Goal: Check status: Verify the current state of an ongoing process or item

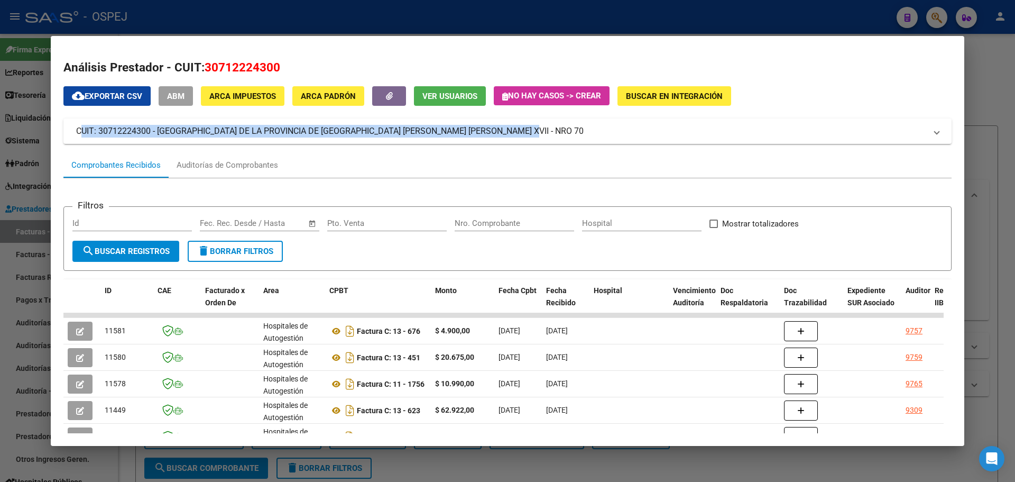
scroll to position [370, 0]
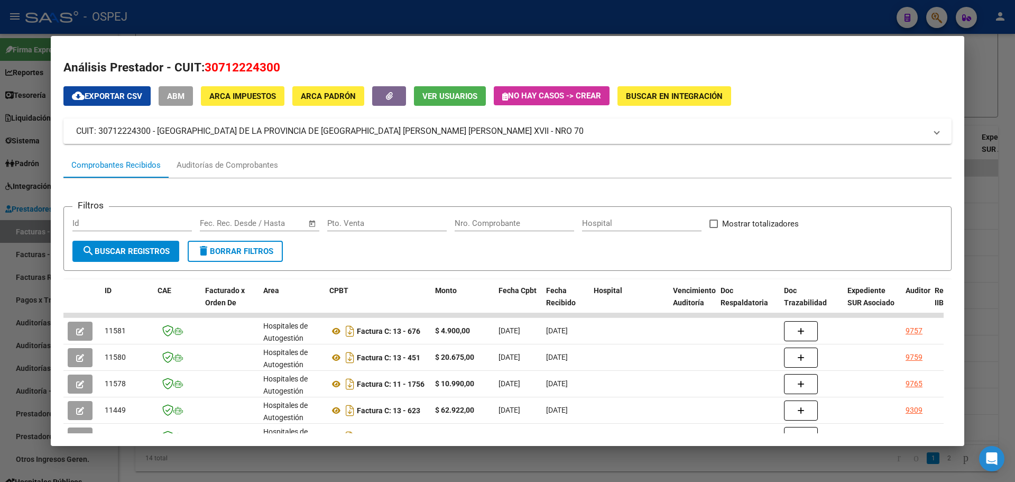
click at [659, 26] on div at bounding box center [507, 241] width 1015 height 482
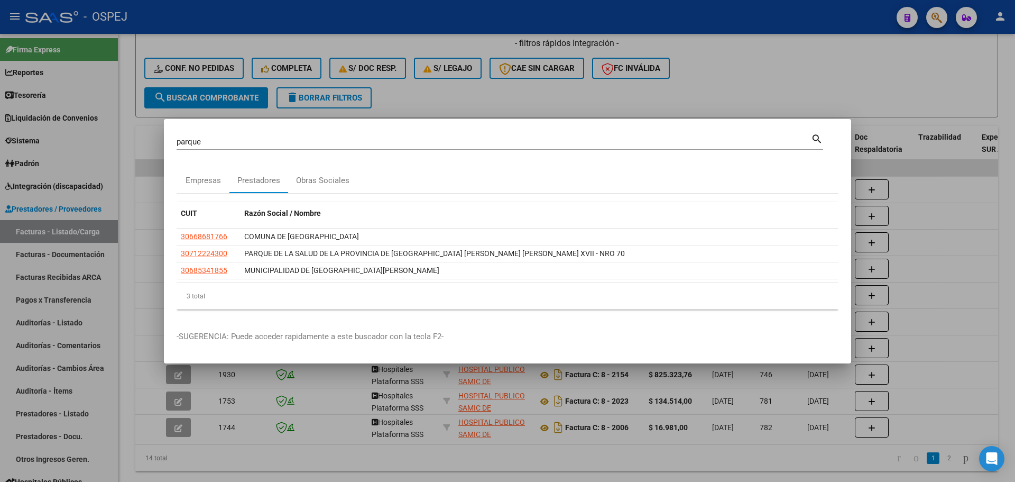
click at [186, 142] on input "parque" at bounding box center [494, 142] width 634 height 10
paste input "35967923"
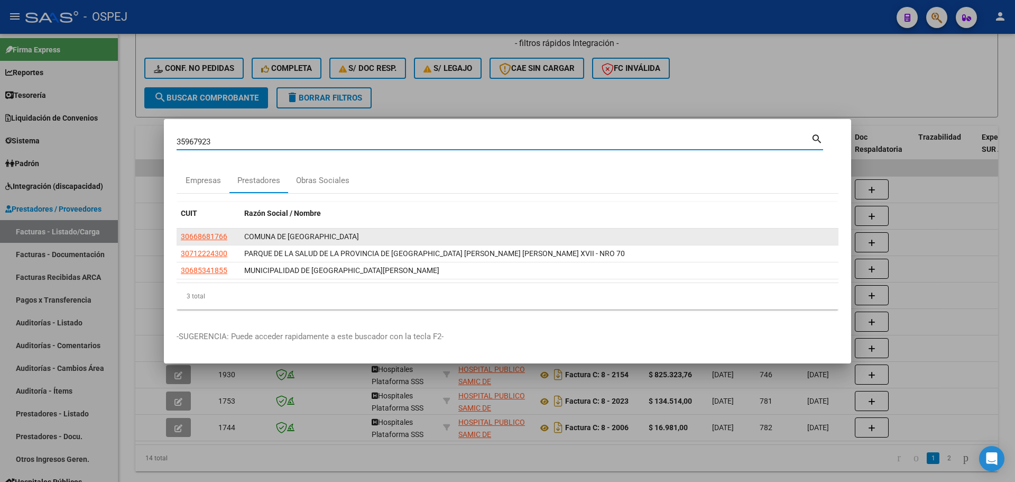
type input "35967923"
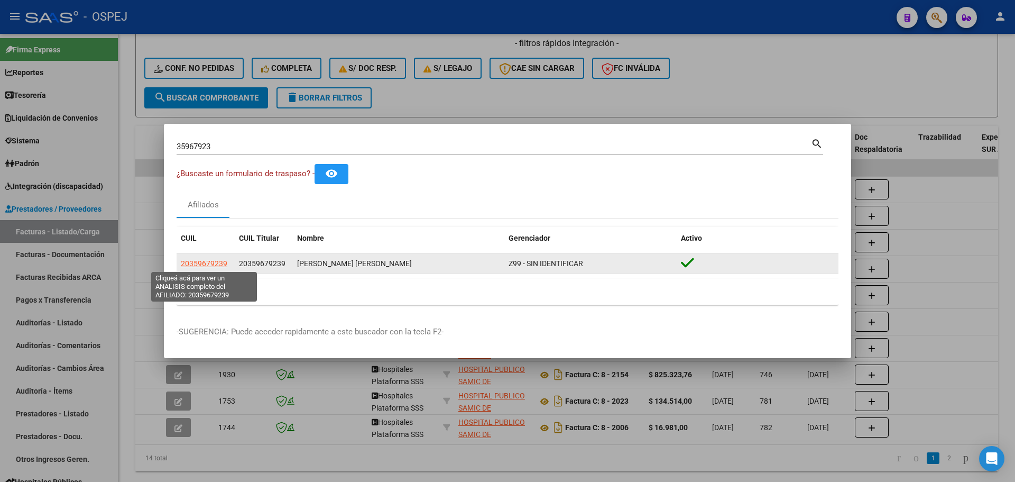
click at [191, 264] on span "20359679239" at bounding box center [204, 263] width 47 height 8
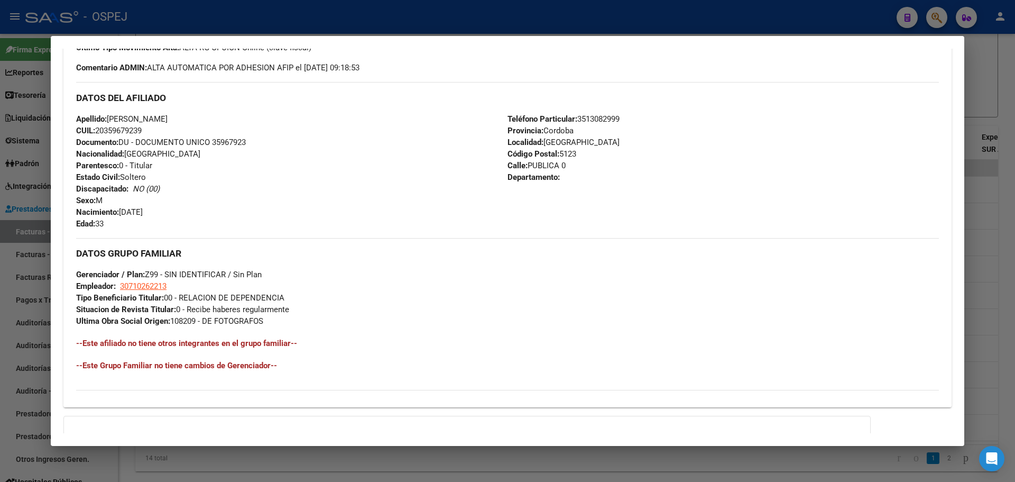
scroll to position [430, 0]
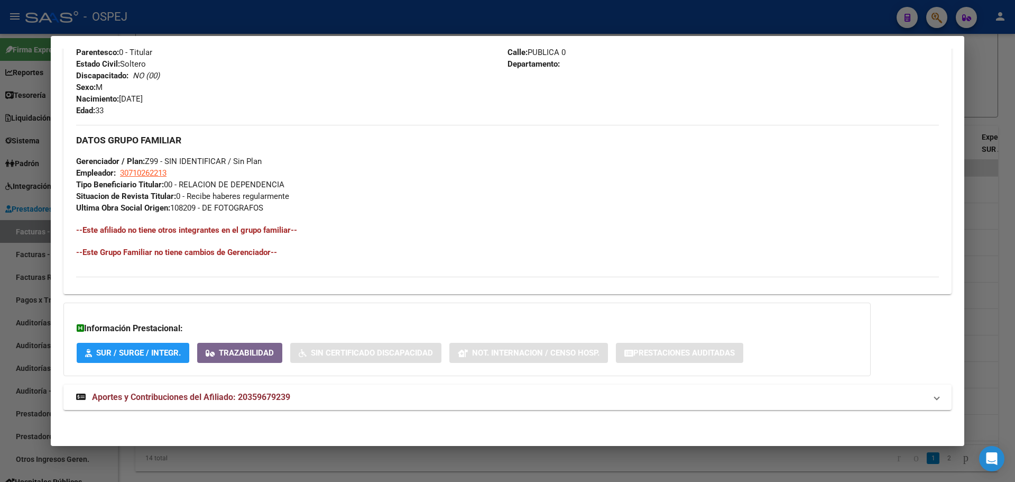
drag, startPoint x: 260, startPoint y: 402, endPoint x: 297, endPoint y: 355, distance: 59.9
click at [259, 400] on strong "Aportes y Contribuciones del Afiliado: 20359679239" at bounding box center [183, 397] width 214 height 13
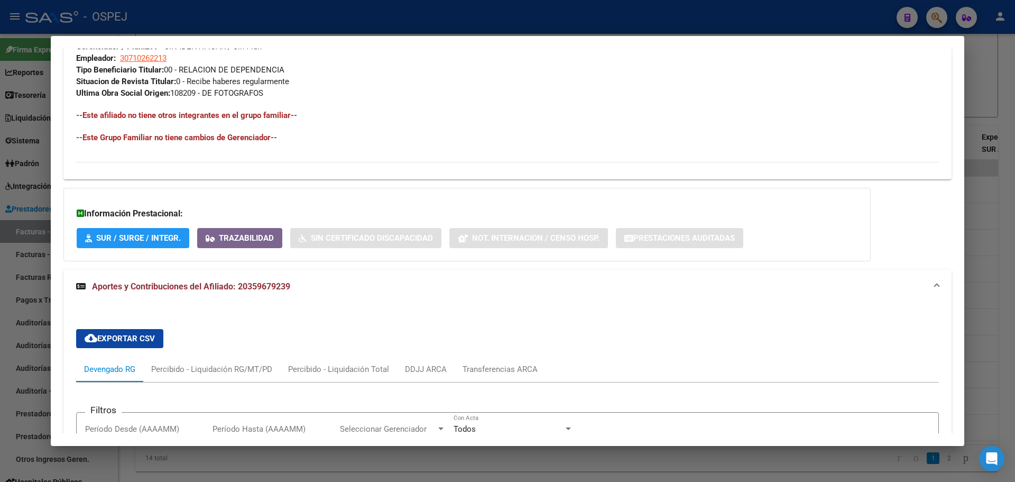
scroll to position [809, 0]
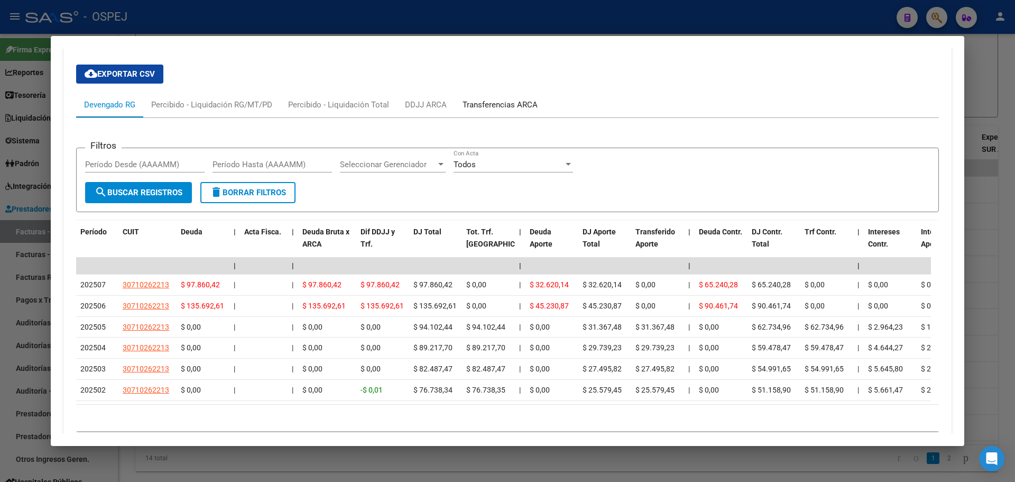
click at [510, 99] on div "Transferencias ARCA" at bounding box center [500, 105] width 75 height 12
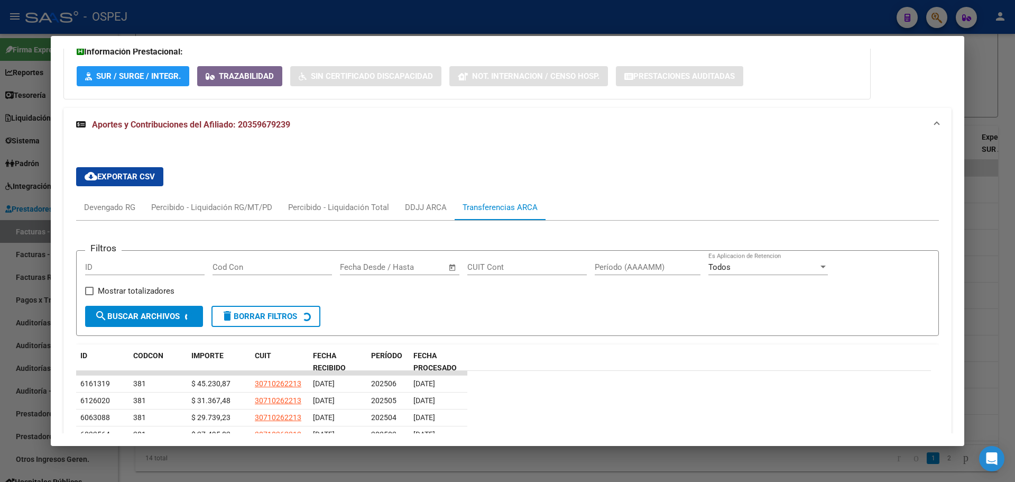
scroll to position [755, 0]
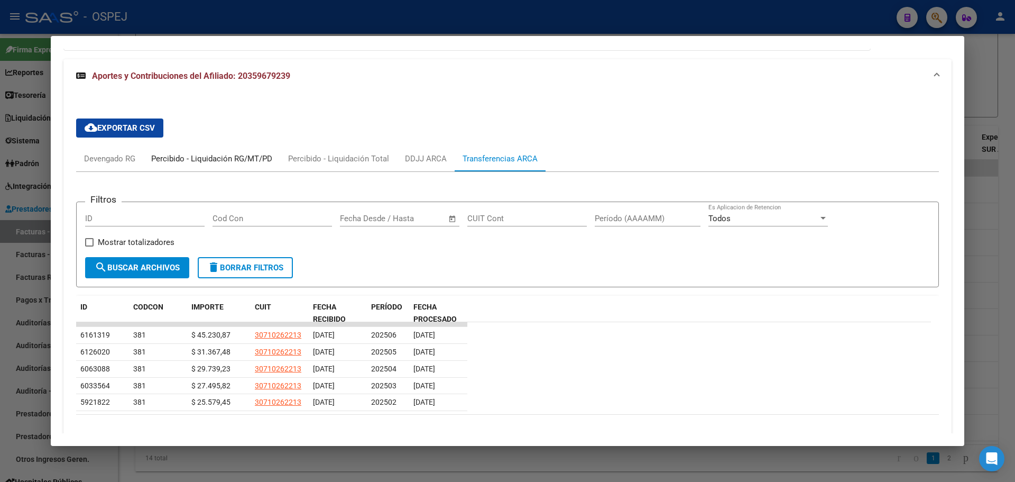
click at [206, 149] on div "Percibido - Liquidación RG/MT/PD" at bounding box center [211, 158] width 137 height 25
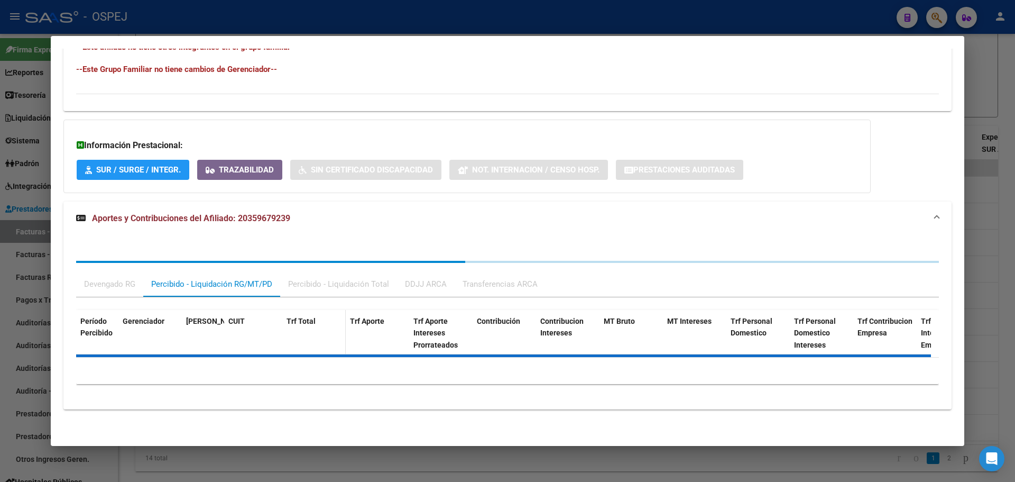
scroll to position [744, 0]
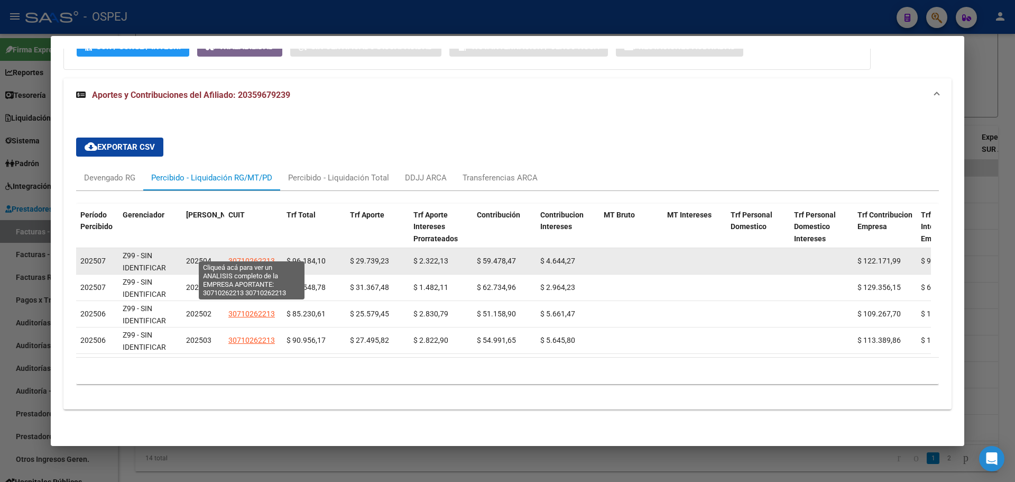
click at [232, 256] on span "30710262213" at bounding box center [251, 260] width 47 height 8
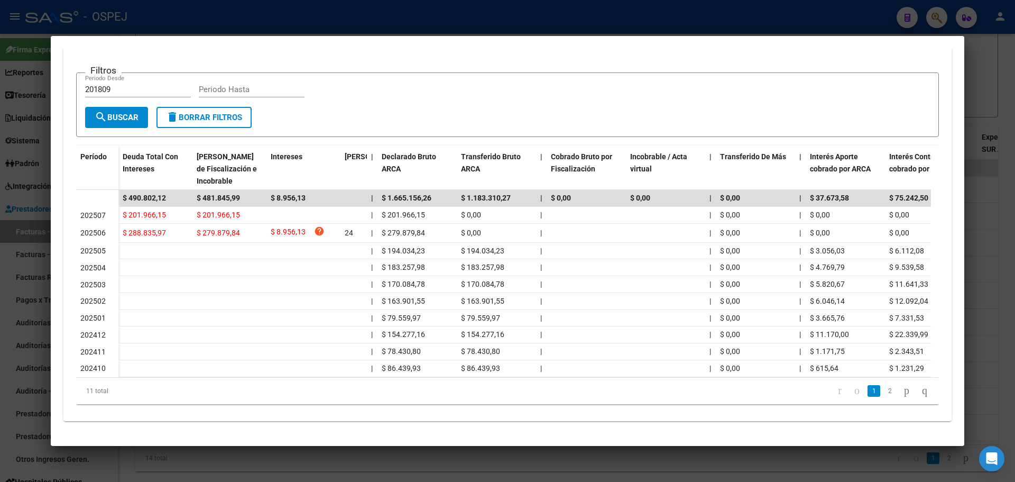
scroll to position [53, 0]
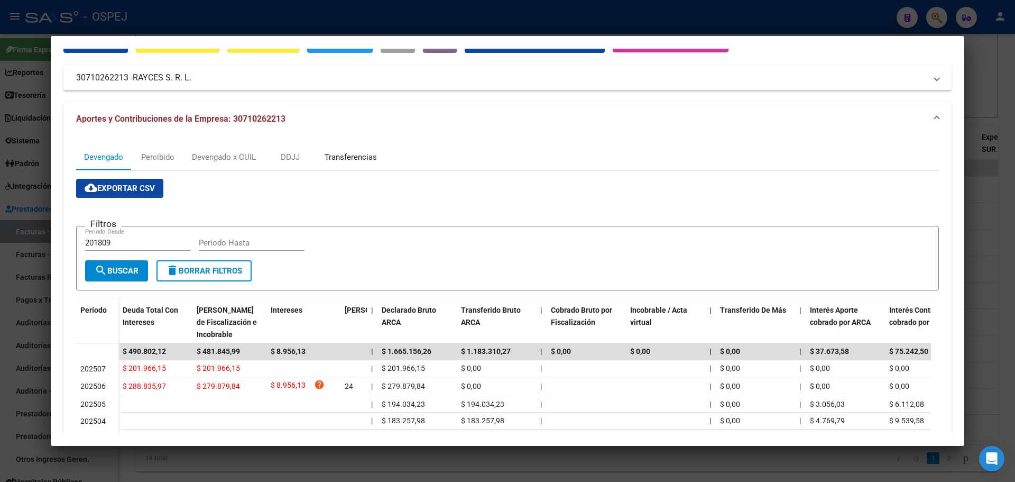
click at [352, 156] on div "Transferencias" at bounding box center [351, 157] width 52 height 12
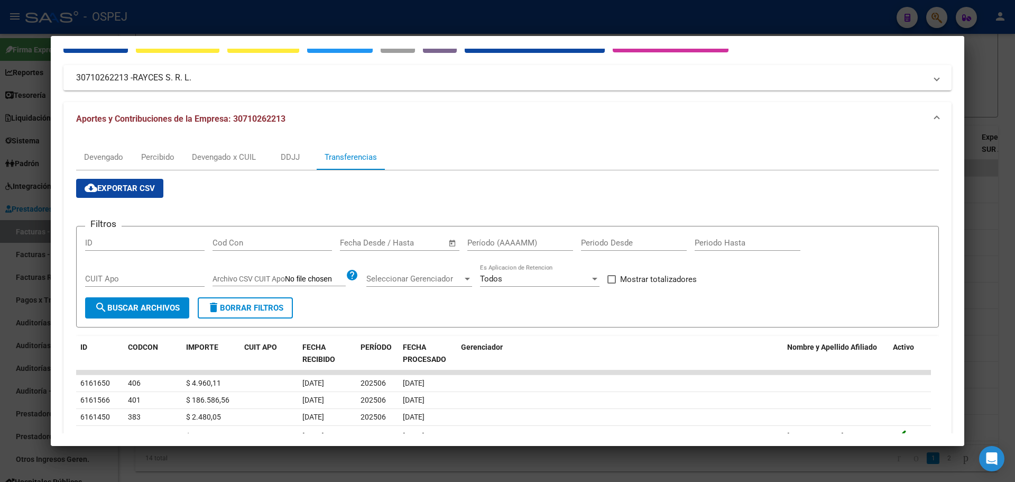
click at [409, 7] on div at bounding box center [507, 241] width 1015 height 482
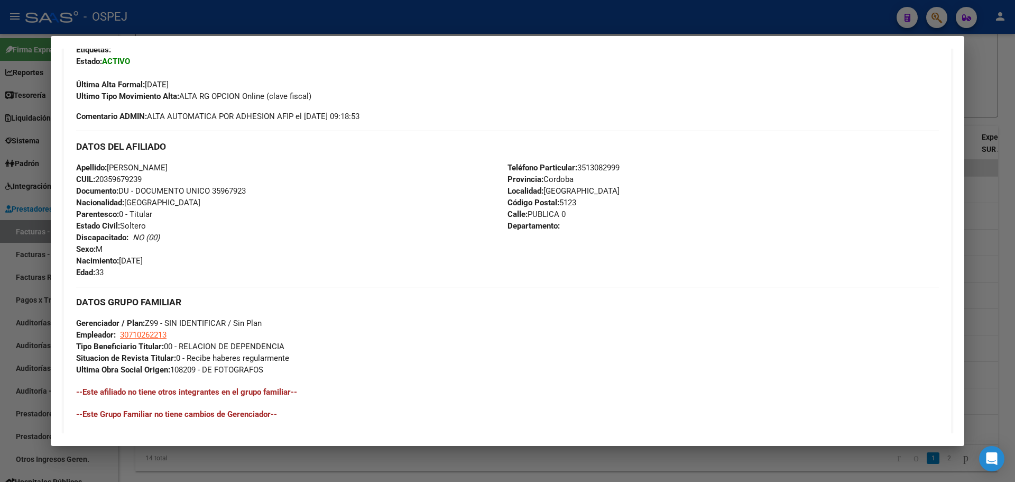
scroll to position [0, 0]
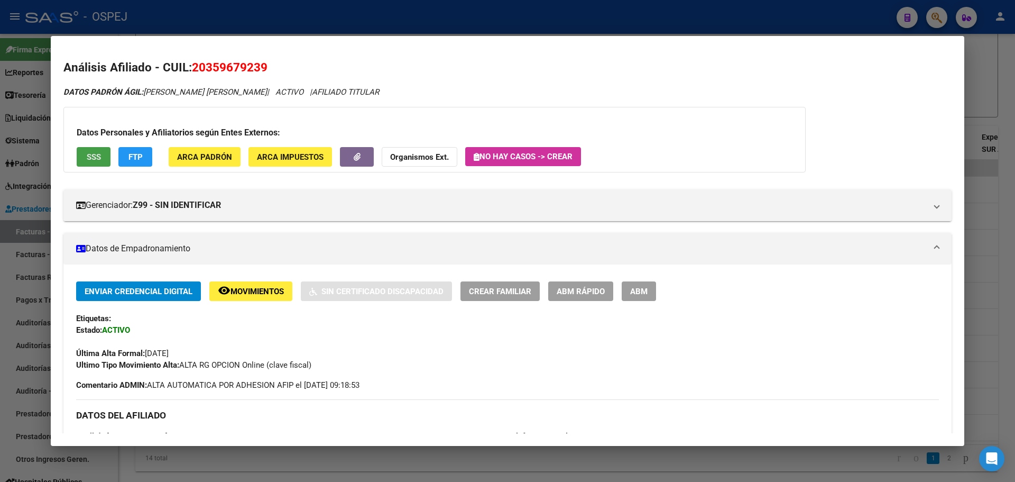
click at [105, 154] on button "SSS" at bounding box center [94, 157] width 34 height 20
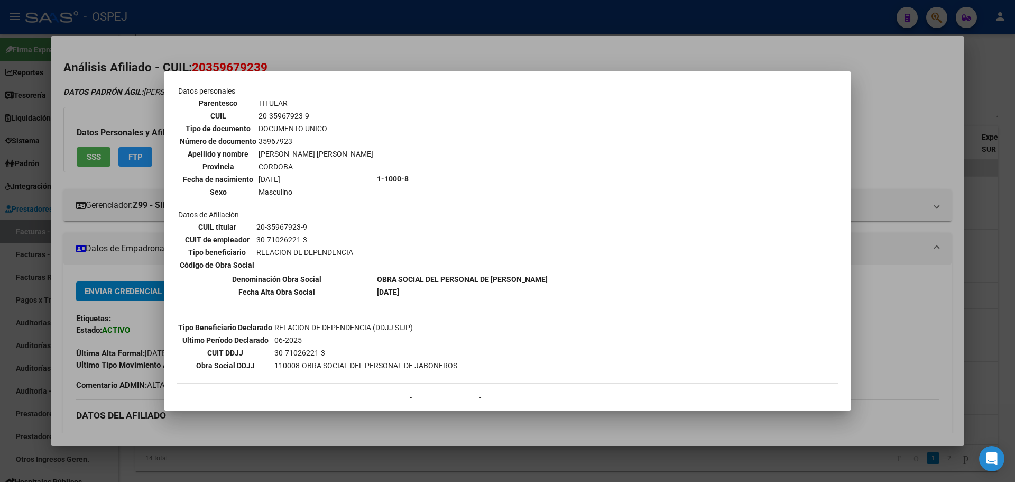
scroll to position [173, 0]
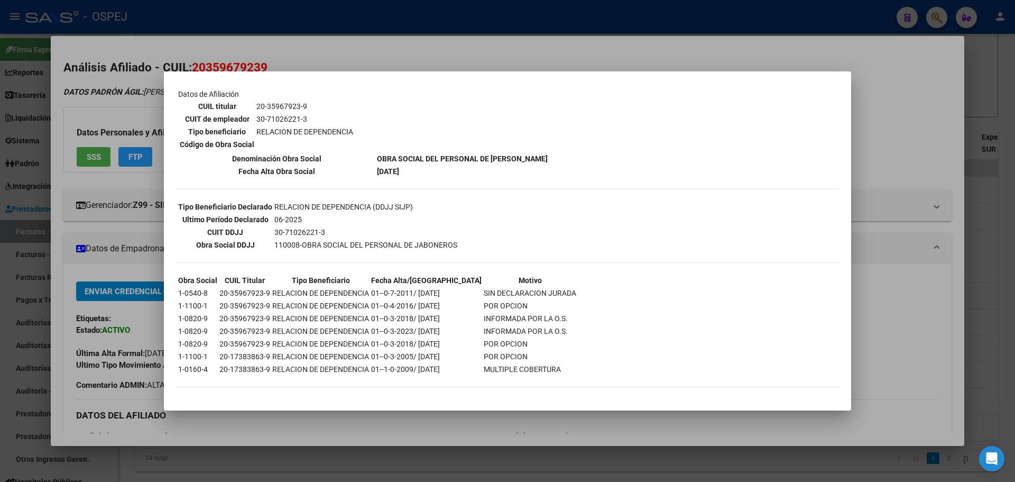
click at [262, 58] on div at bounding box center [507, 241] width 1015 height 482
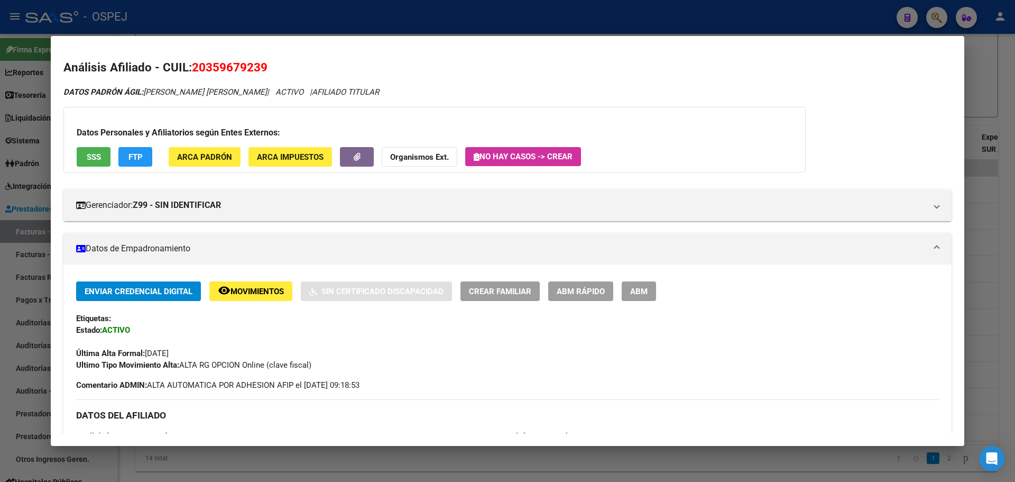
click at [145, 160] on button "FTP" at bounding box center [135, 157] width 34 height 20
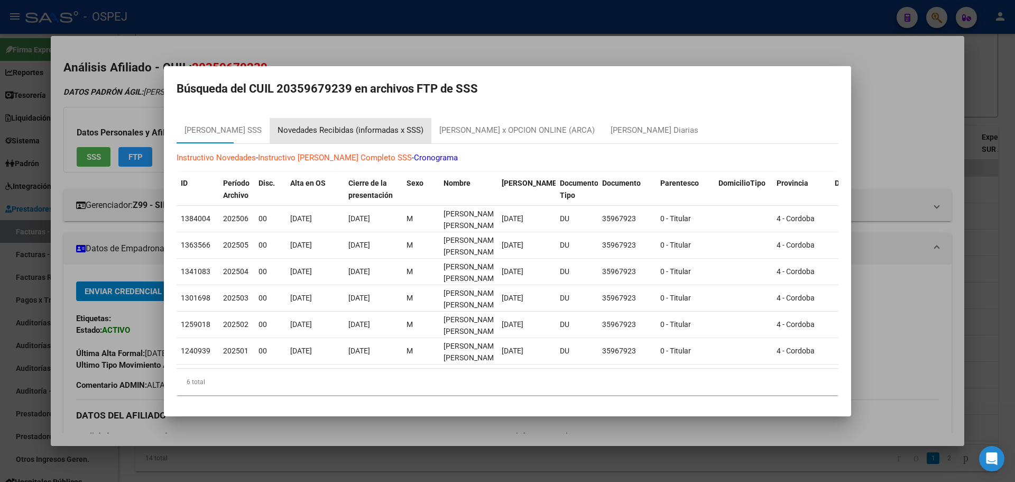
click at [368, 129] on div "Novedades Recibidas (informadas x SSS)" at bounding box center [351, 130] width 146 height 12
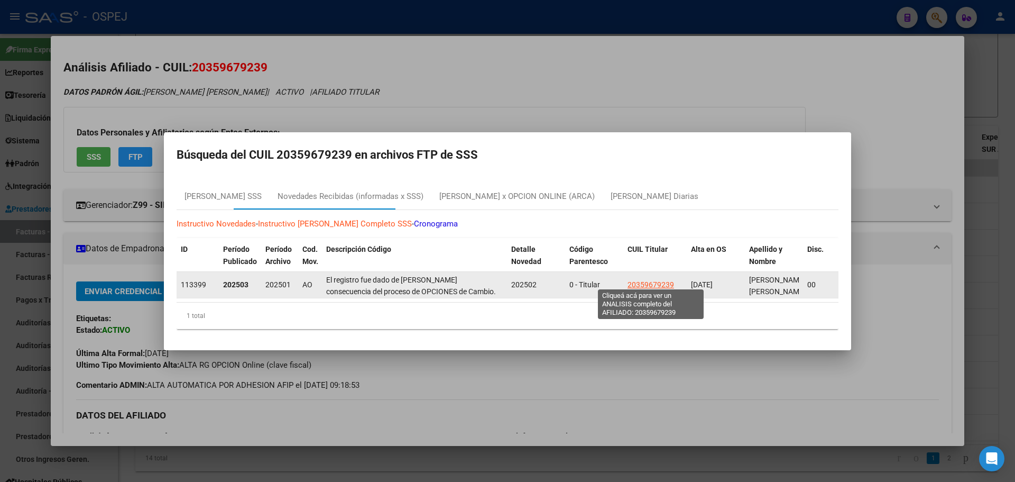
click at [645, 280] on span "20359679239" at bounding box center [651, 284] width 47 height 8
type textarea "20359679239"
